Goal: Transaction & Acquisition: Purchase product/service

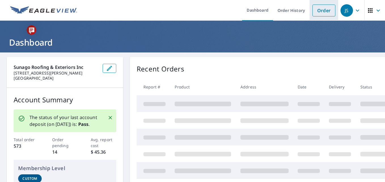
click at [319, 14] on link "Order" at bounding box center [323, 11] width 23 height 12
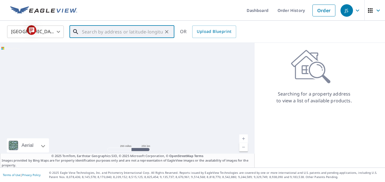
click at [154, 29] on input "text" at bounding box center [122, 32] width 81 height 16
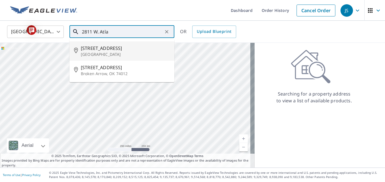
click at [105, 48] on span "2811 W Atlanta Ave" at bounding box center [125, 48] width 89 height 7
type input "2811 W Atlanta Ave Wichita, KS 67217"
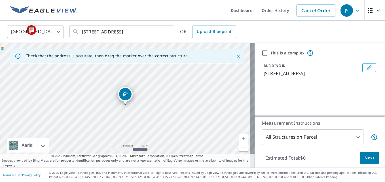
click at [239, 137] on link "Current Level 17, Zoom In" at bounding box center [243, 138] width 9 height 9
click at [239, 137] on link "Current Level 18, Zoom In" at bounding box center [243, 138] width 9 height 9
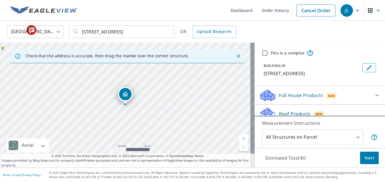
click at [239, 137] on link "Current Level 19, Zoom In" at bounding box center [243, 138] width 9 height 9
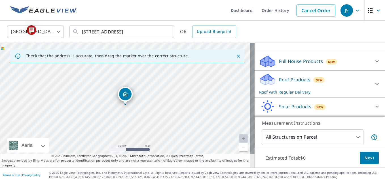
scroll to position [52, 0]
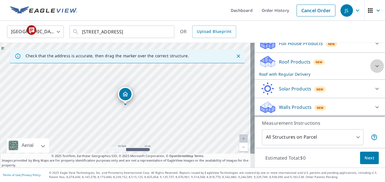
click at [374, 64] on icon at bounding box center [377, 66] width 7 height 7
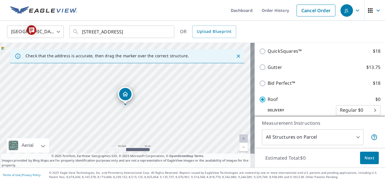
scroll to position [97, 0]
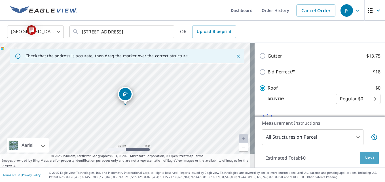
click at [370, 158] on span "Next" at bounding box center [369, 157] width 10 height 7
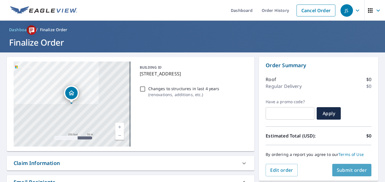
click at [345, 168] on span "Submit order" at bounding box center [352, 170] width 30 height 6
checkbox input "true"
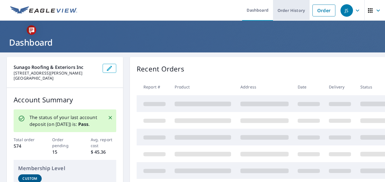
click at [281, 10] on link "Order History" at bounding box center [291, 10] width 37 height 21
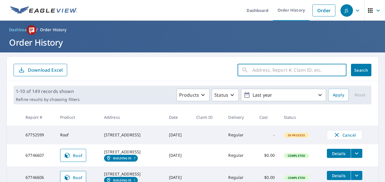
click at [287, 67] on input "text" at bounding box center [299, 70] width 94 height 16
type input "[STREET_ADDRESS]"
click at [355, 70] on span "Search" at bounding box center [360, 69] width 11 height 5
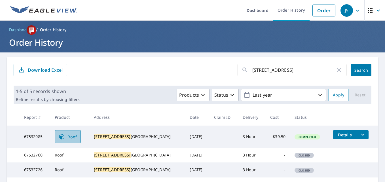
click at [76, 134] on span "Roof" at bounding box center [67, 136] width 19 height 7
